Goal: Complete application form: Complete application form

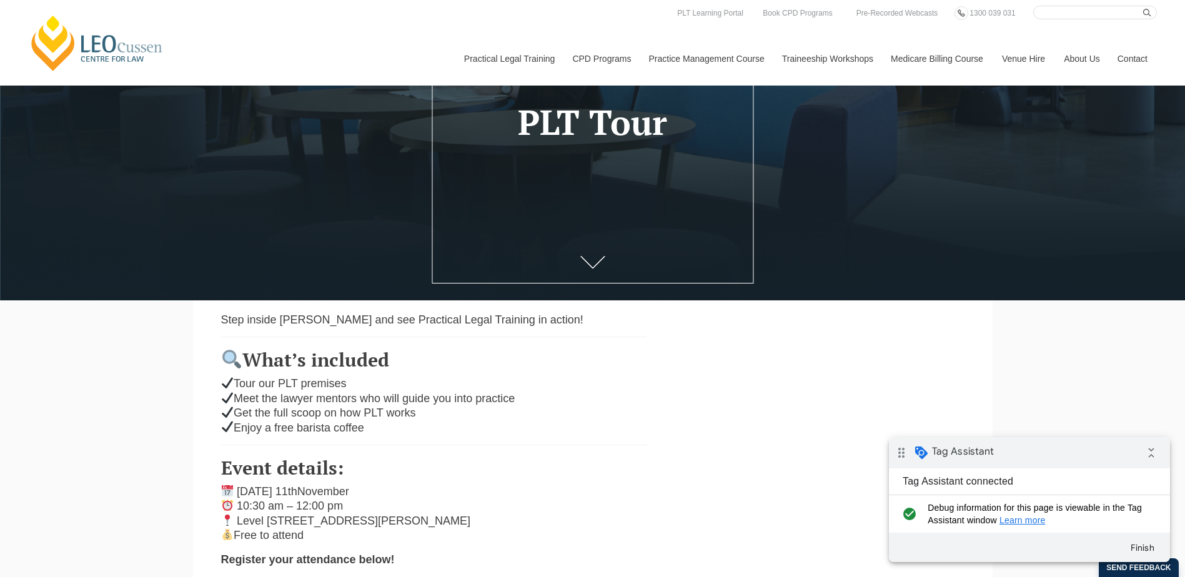
scroll to position [437, 0]
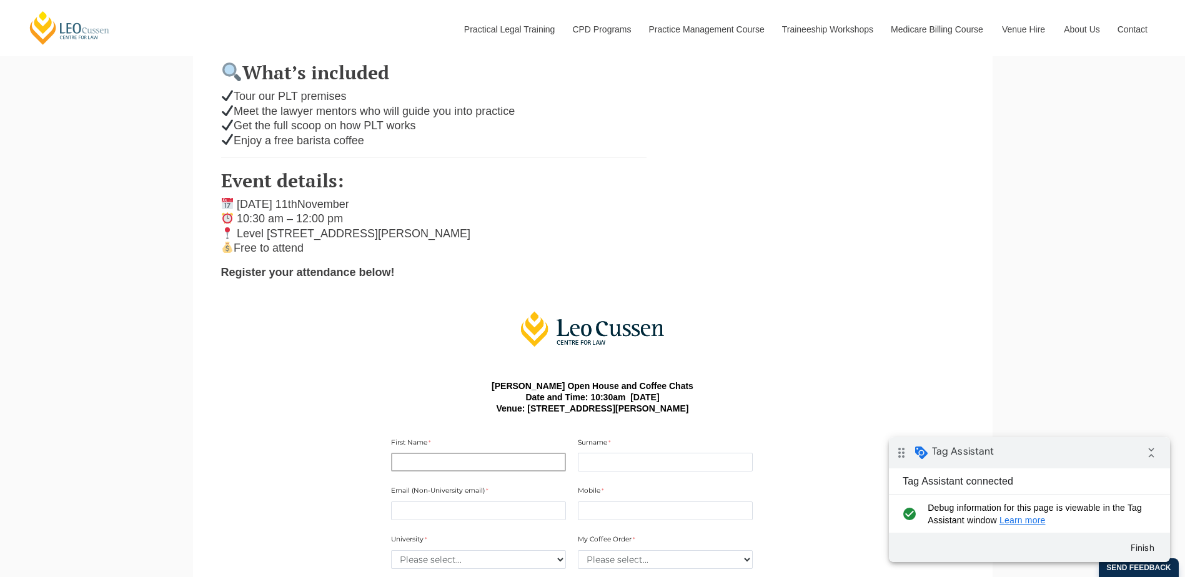
click at [467, 467] on input "First Name" at bounding box center [478, 462] width 175 height 19
type input "nontest"
type input "non"
type input "[EMAIL_ADDRESS][DOMAIN_NAME]"
type input "0400000000"
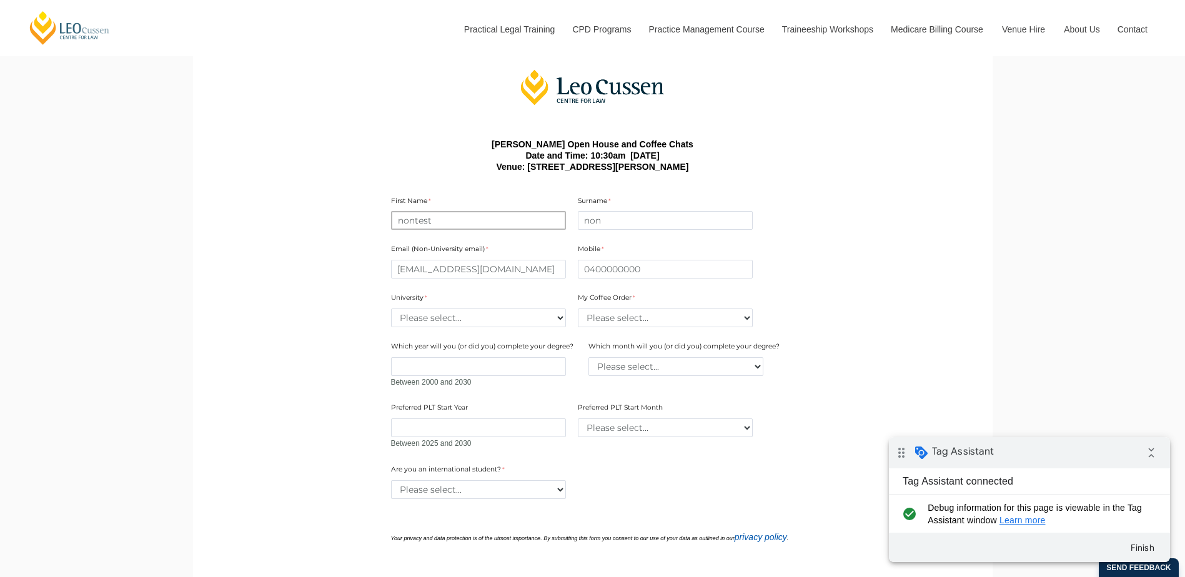
scroll to position [687, 0]
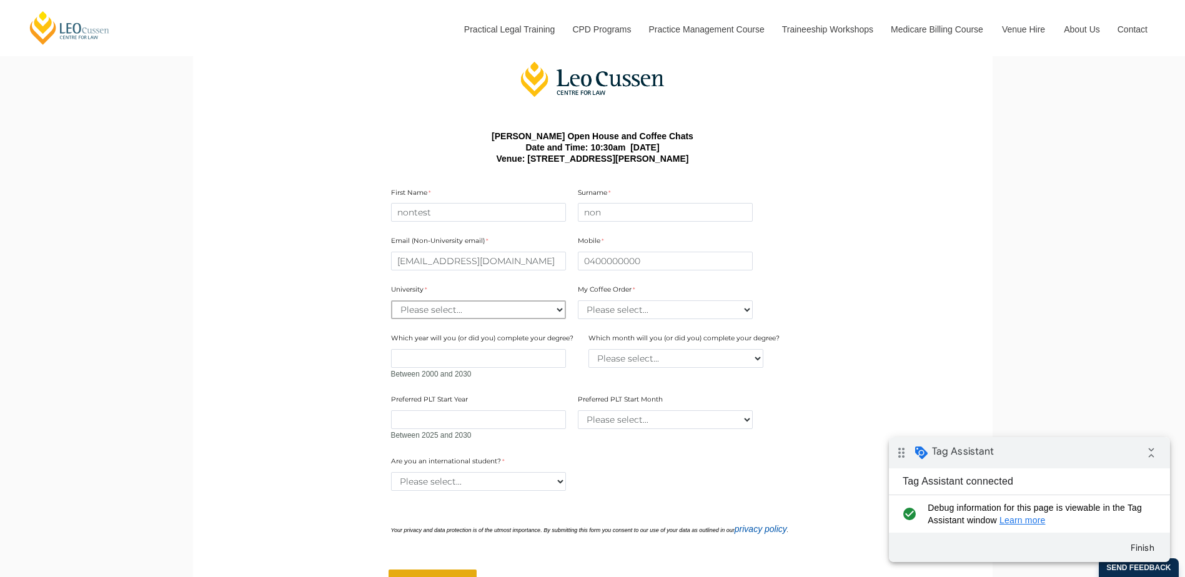
click at [515, 314] on select "Please select... [GEOGRAPHIC_DATA] [GEOGRAPHIC_DATA] [GEOGRAPHIC_DATA] [GEOGRAP…" at bounding box center [478, 309] width 175 height 19
select select "tfa_2192"
click at [391, 303] on select "Please select... [GEOGRAPHIC_DATA] [GEOGRAPHIC_DATA] [GEOGRAPHIC_DATA] [GEOGRAP…" at bounding box center [478, 309] width 175 height 19
click at [663, 309] on select "Please select... Regular Latte Regular Cappuccino Long Black Almond Latte Almon…" at bounding box center [665, 309] width 175 height 19
select select "tfa_2424"
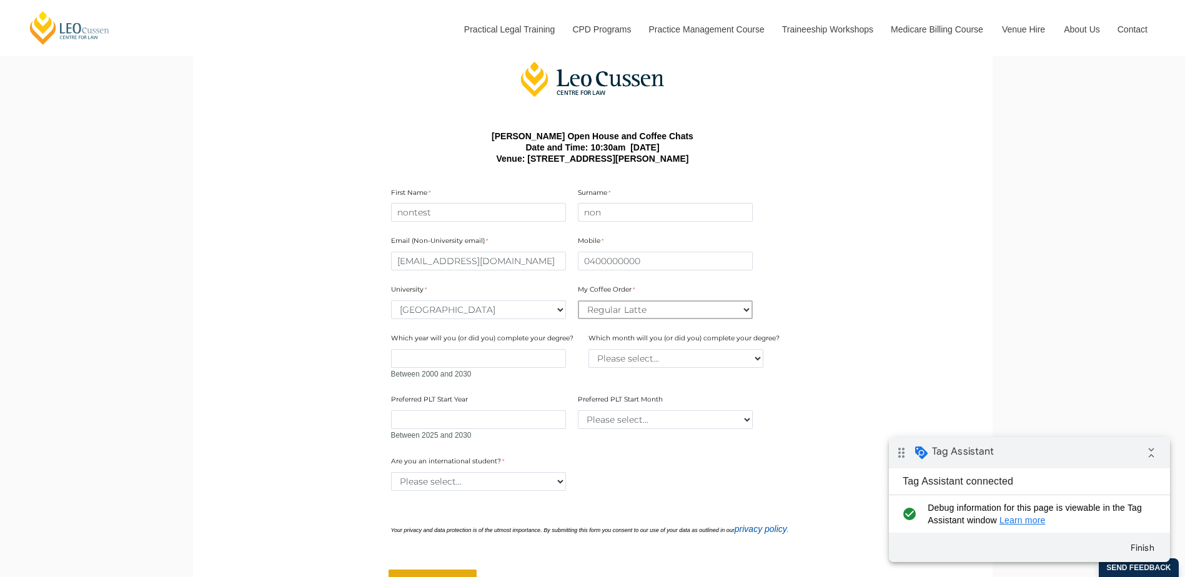
click at [578, 303] on select "Please select... Regular Latte Regular Cappuccino Long Black Almond Latte Almon…" at bounding box center [665, 309] width 175 height 19
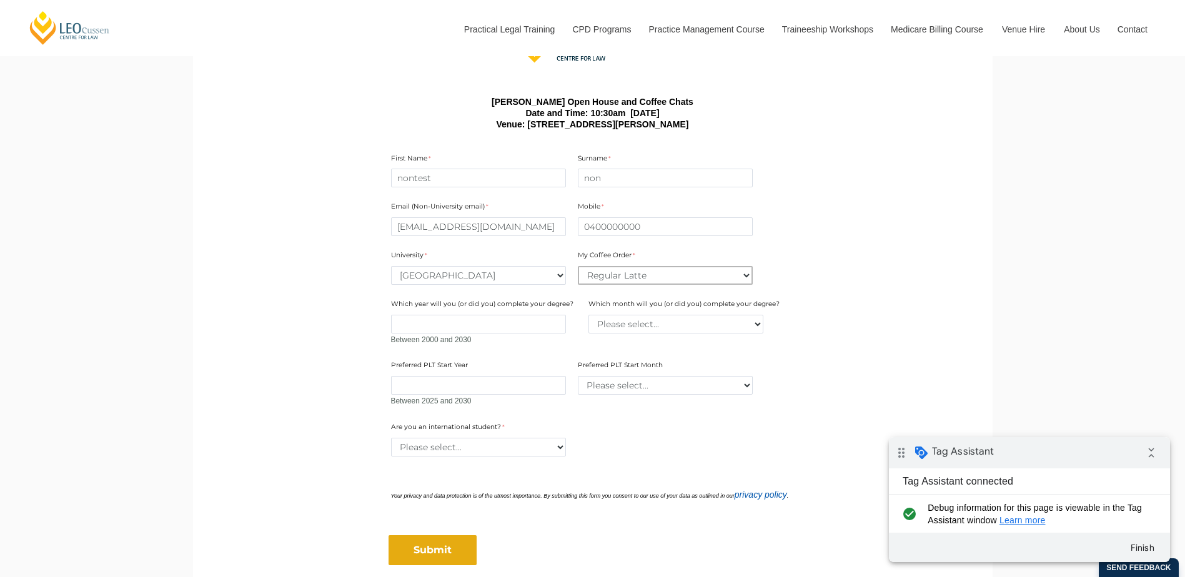
scroll to position [750, 0]
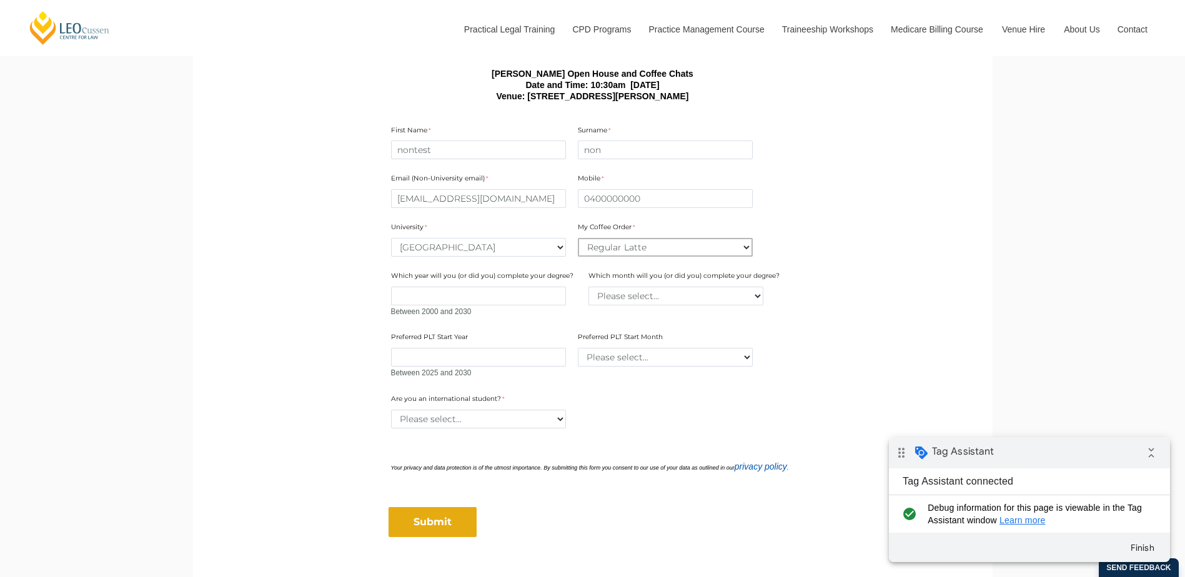
click at [675, 254] on select "Please select... Regular Latte Regular Cappuccino Long Black Almond Latte Almon…" at bounding box center [665, 247] width 175 height 19
click at [919, 329] on main "Step inside [PERSON_NAME] and see Practical Legal Training in action! What’s in…" at bounding box center [592, 165] width 781 height 929
click at [530, 424] on select "Please select... Yes No" at bounding box center [478, 419] width 175 height 19
select select "tfa_60"
click at [391, 412] on select "Please select... Yes No" at bounding box center [478, 419] width 175 height 19
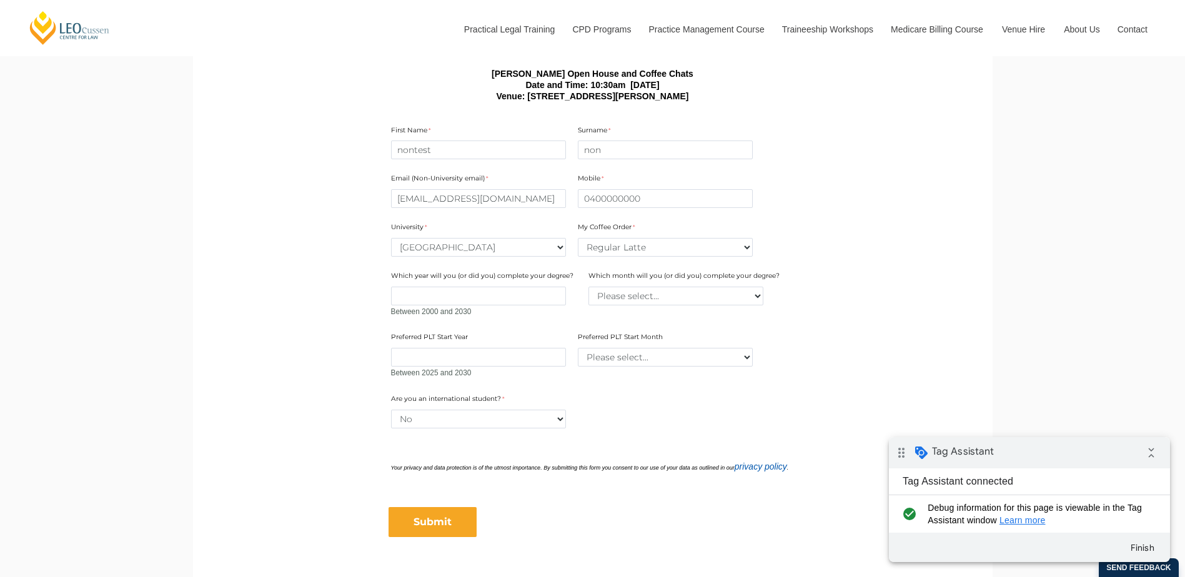
click at [415, 523] on input "Submit" at bounding box center [433, 522] width 88 height 30
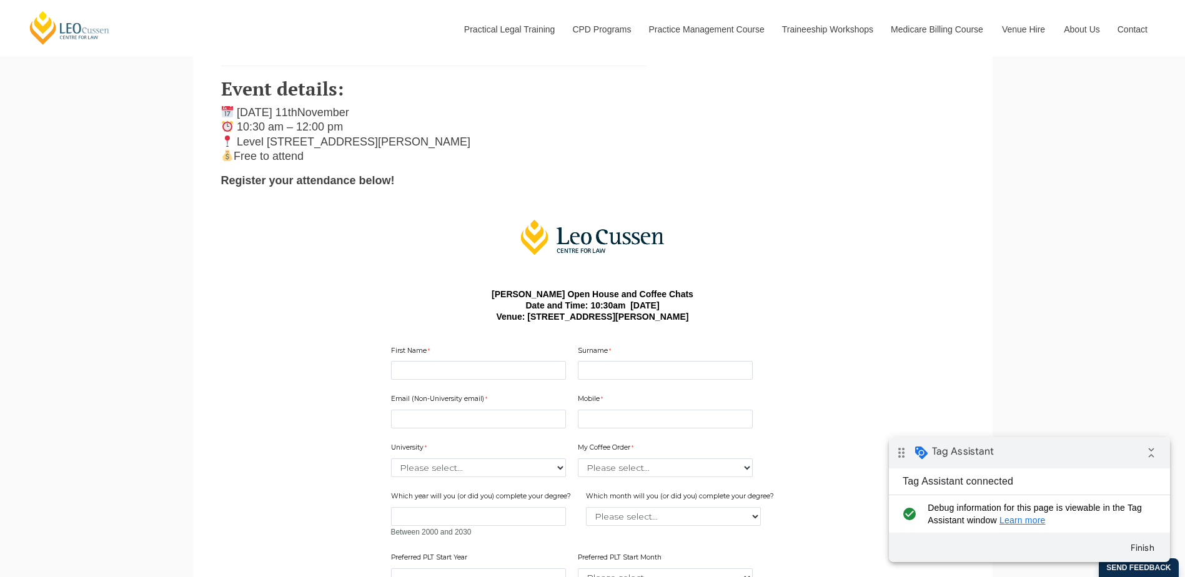
scroll to position [562, 0]
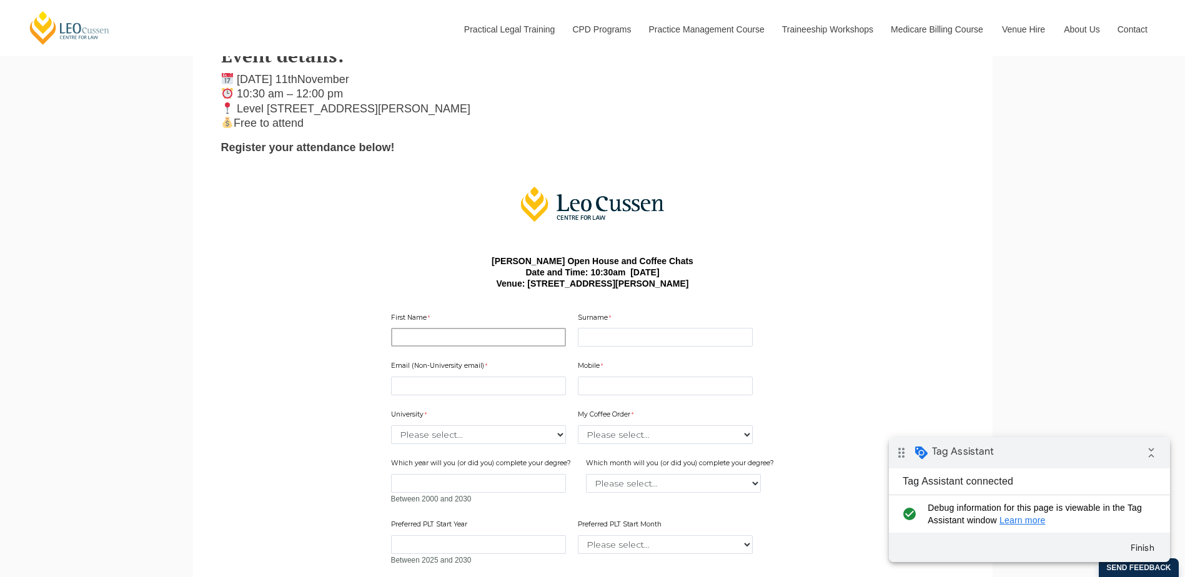
click at [472, 335] on input "First Name" at bounding box center [478, 337] width 175 height 19
type input "nontest"
type input "non"
type input "[EMAIL_ADDRESS][DOMAIN_NAME]"
type input "0400000000"
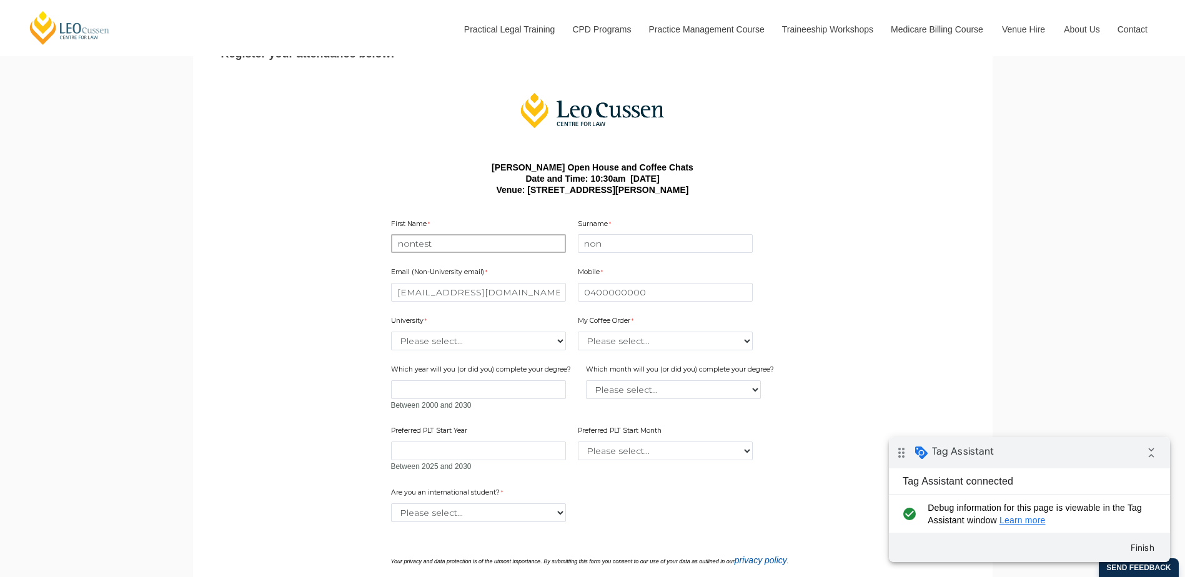
scroll to position [812, 0]
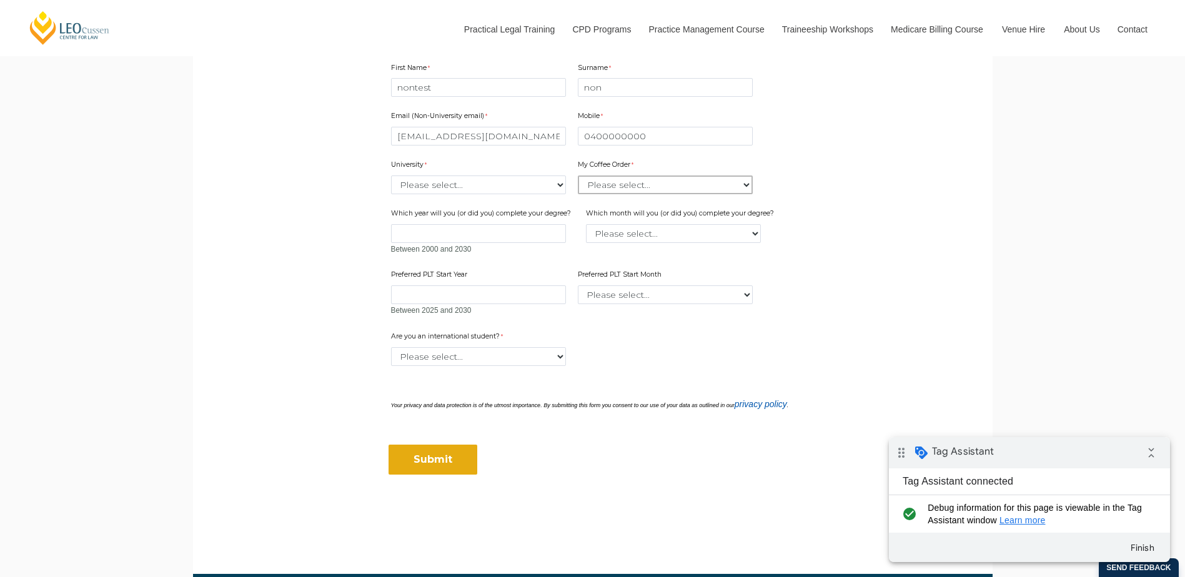
click at [608, 197] on div "My Coffee Order Please select... Regular Latte Regular Cappuccino Long Black Al…" at bounding box center [665, 176] width 185 height 39
select select "tfa_2424"
click at [578, 178] on select "Please select... Regular Latte Regular Cappuccino Long Black Almond Latte Almon…" at bounding box center [665, 185] width 175 height 19
click at [510, 182] on select "Please select... Australian Catholic University Australian National University …" at bounding box center [478, 185] width 175 height 19
select select "tfa_2182"
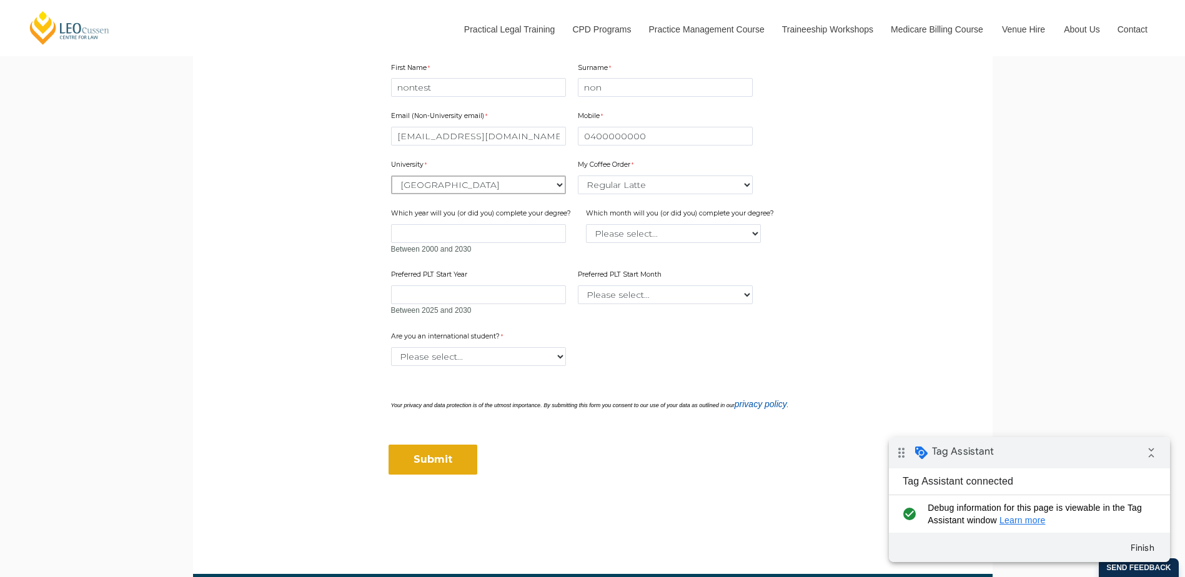
click at [391, 178] on select "Please select... Australian Catholic University Australian National University …" at bounding box center [478, 185] width 175 height 19
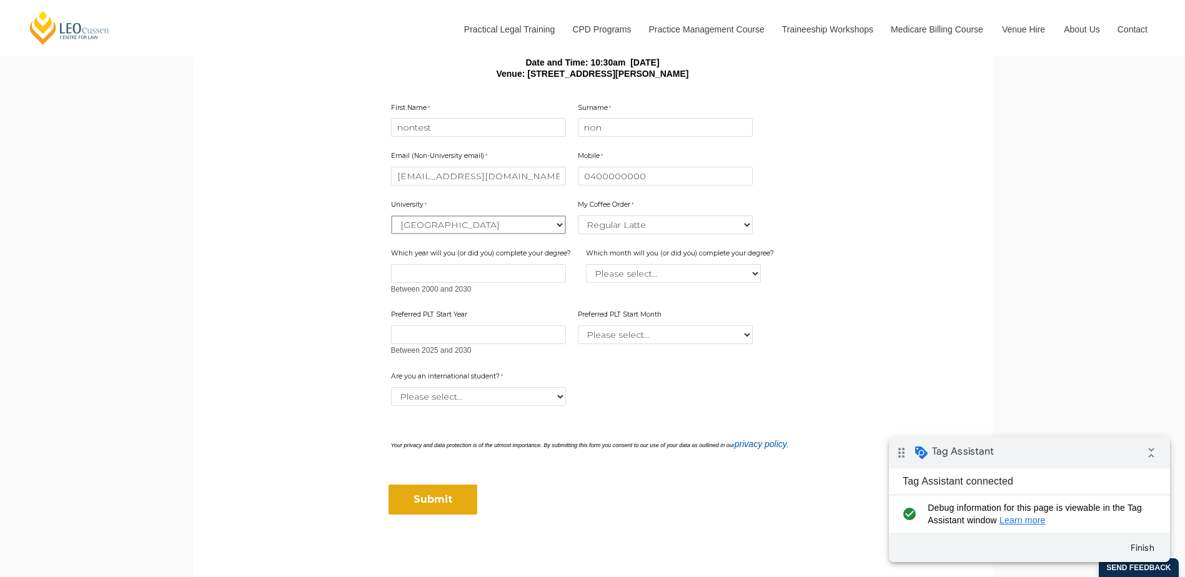
scroll to position [750, 0]
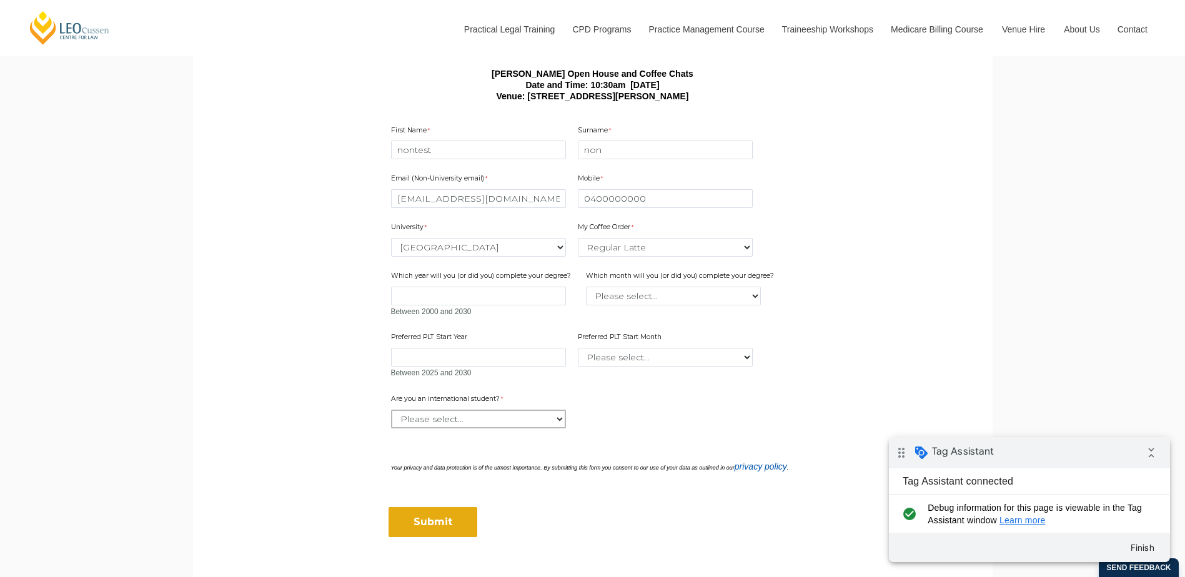
click at [478, 419] on select "Please select... Yes No" at bounding box center [478, 419] width 175 height 19
select select "tfa_59"
click at [391, 412] on select "Please select... Yes No" at bounding box center [478, 419] width 175 height 19
click at [440, 520] on input "Submit" at bounding box center [433, 522] width 89 height 30
